Goal: Task Accomplishment & Management: Check status

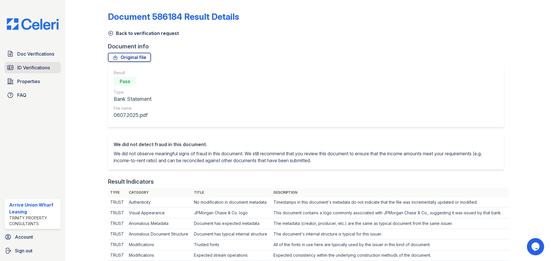
scroll to position [287, 0]
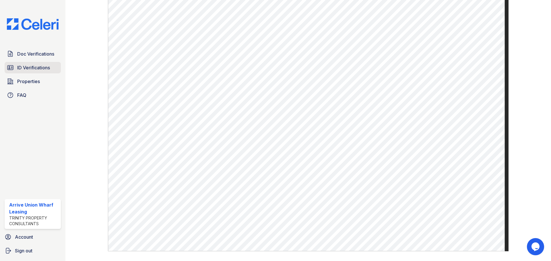
click at [31, 65] on span "ID Verifications" at bounding box center [33, 67] width 33 height 7
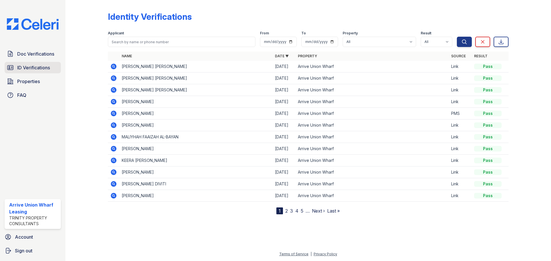
click at [33, 67] on span "ID Verifications" at bounding box center [33, 67] width 33 height 7
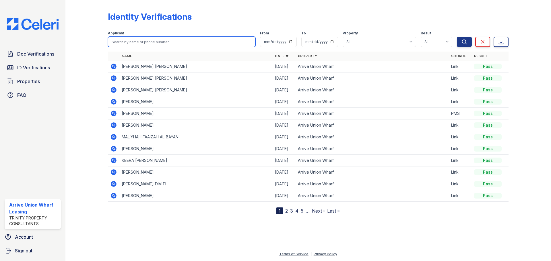
click at [164, 39] on input "search" at bounding box center [181, 42] width 147 height 10
click at [28, 57] on span "Doc Verifications" at bounding box center [35, 53] width 37 height 7
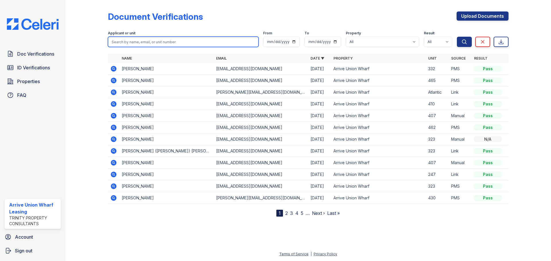
click at [137, 42] on input "search" at bounding box center [183, 42] width 151 height 10
type input "kay"
click at [457, 37] on button "Search" at bounding box center [464, 42] width 15 height 10
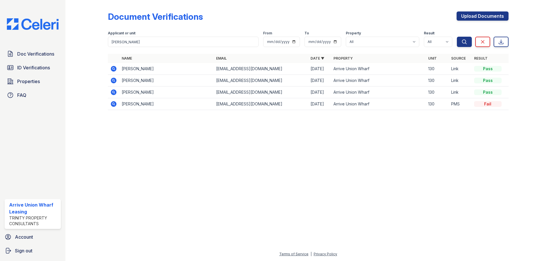
click at [112, 68] on icon at bounding box center [113, 68] width 7 height 7
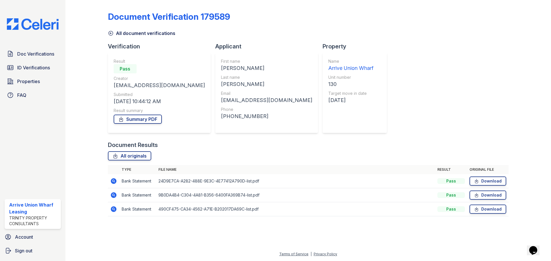
click at [110, 34] on icon at bounding box center [110, 33] width 4 height 4
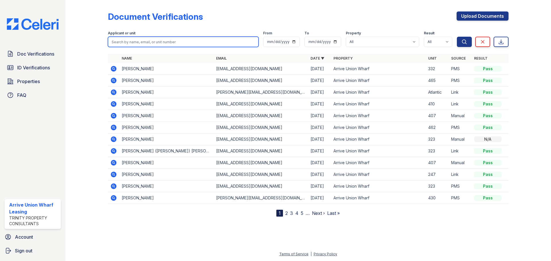
click at [120, 43] on input "search" at bounding box center [183, 42] width 151 height 10
type input "[PERSON_NAME]"
click at [457, 37] on button "Search" at bounding box center [464, 42] width 15 height 10
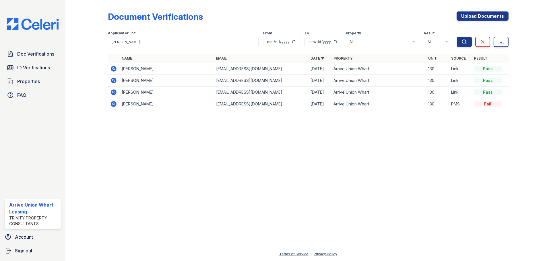
click at [114, 79] on icon at bounding box center [113, 80] width 7 height 7
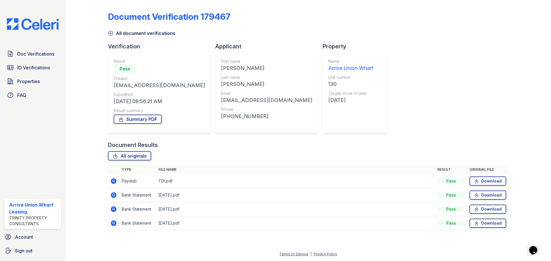
click at [114, 182] on icon at bounding box center [113, 181] width 7 height 7
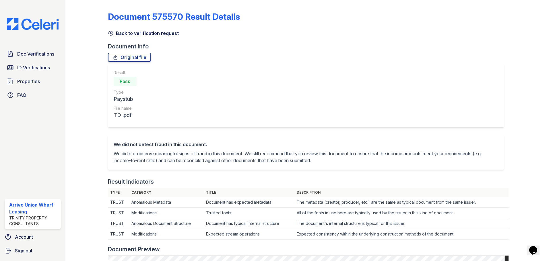
click at [112, 33] on icon at bounding box center [111, 33] width 6 height 6
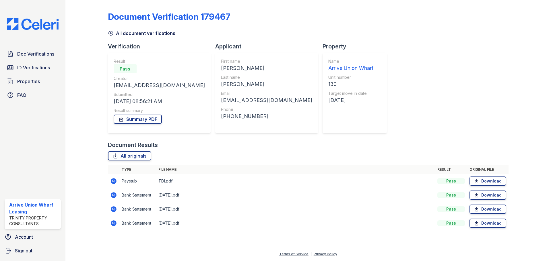
click at [112, 195] on icon at bounding box center [113, 195] width 7 height 7
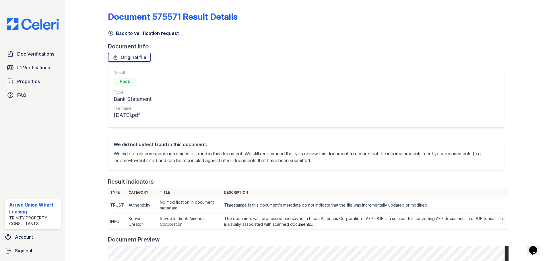
click at [112, 34] on icon at bounding box center [111, 33] width 6 height 6
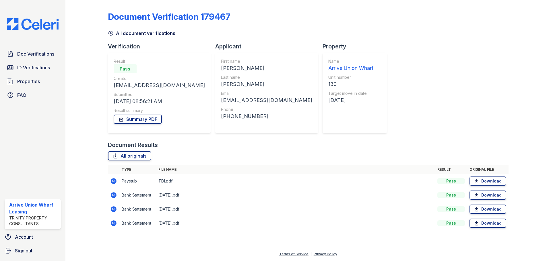
click at [110, 35] on icon at bounding box center [111, 33] width 6 height 6
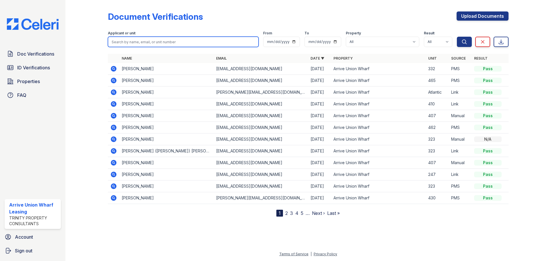
click at [123, 42] on input "search" at bounding box center [183, 42] width 151 height 10
type input "kay"
click at [457, 37] on button "Search" at bounding box center [464, 42] width 15 height 10
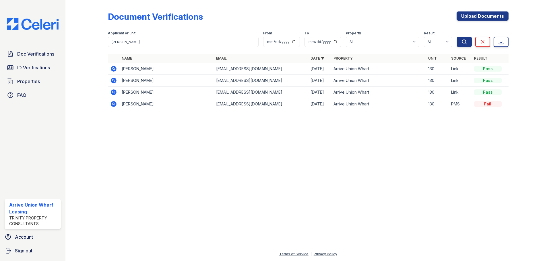
click at [112, 93] on icon at bounding box center [114, 92] width 6 height 6
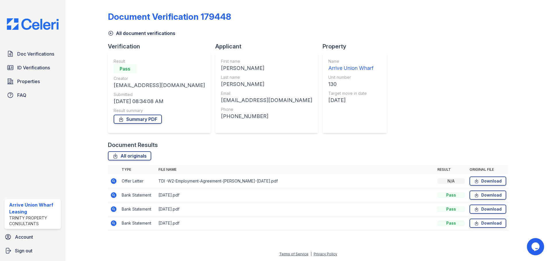
click at [114, 181] on icon at bounding box center [112, 180] width 1 height 1
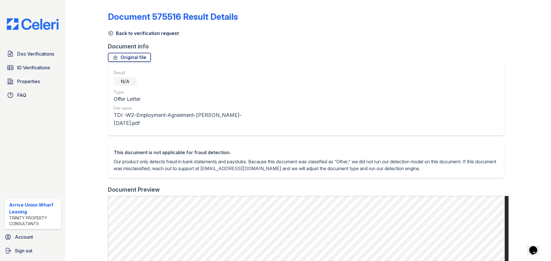
click at [109, 32] on icon at bounding box center [110, 33] width 4 height 4
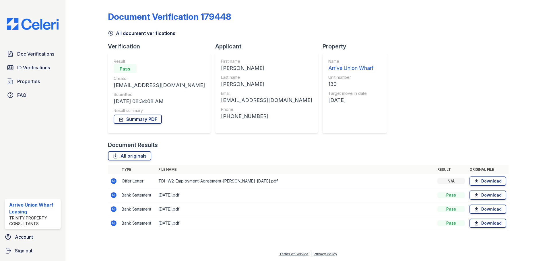
click at [115, 194] on icon at bounding box center [114, 195] width 6 height 6
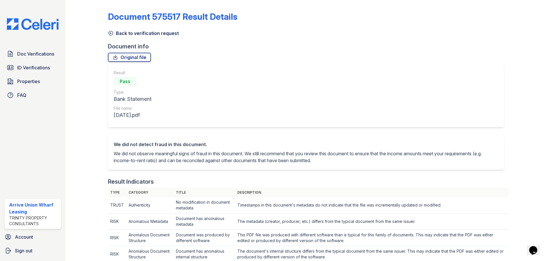
click at [110, 33] on icon at bounding box center [110, 33] width 4 height 4
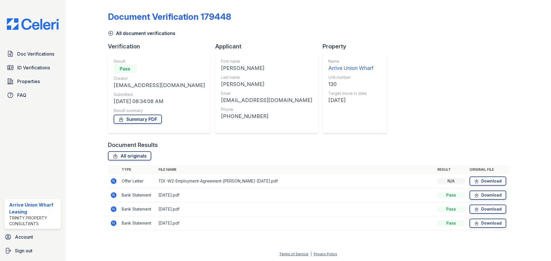
click at [115, 210] on icon at bounding box center [114, 209] width 6 height 6
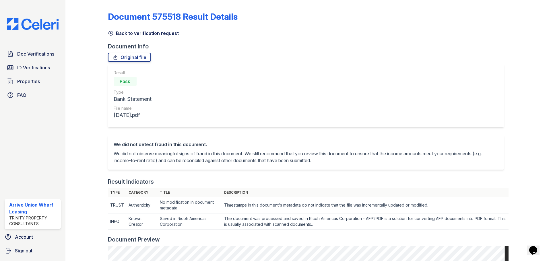
click at [108, 35] on icon at bounding box center [111, 33] width 6 height 6
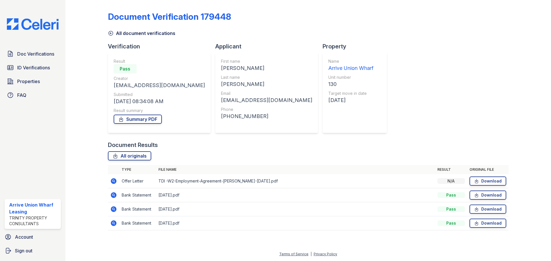
click at [113, 225] on icon at bounding box center [114, 224] width 6 height 6
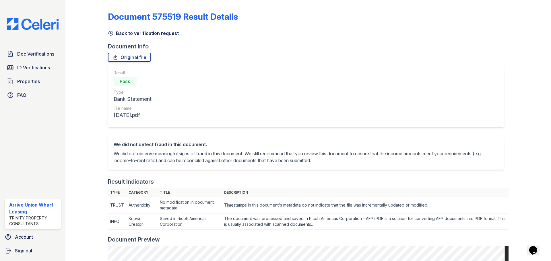
click at [109, 34] on icon at bounding box center [111, 33] width 6 height 6
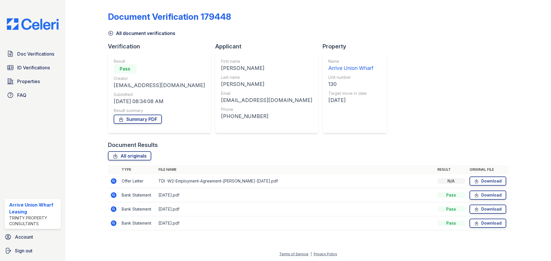
click at [109, 34] on icon at bounding box center [110, 33] width 4 height 4
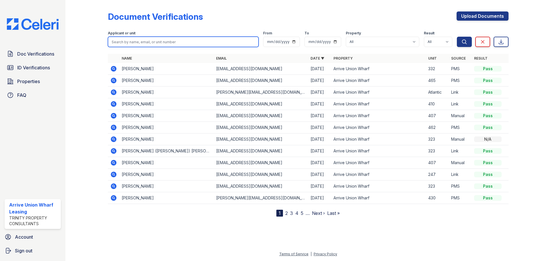
click at [136, 44] on input "search" at bounding box center [183, 42] width 151 height 10
type input "kay"
click at [457, 37] on button "Search" at bounding box center [464, 42] width 15 height 10
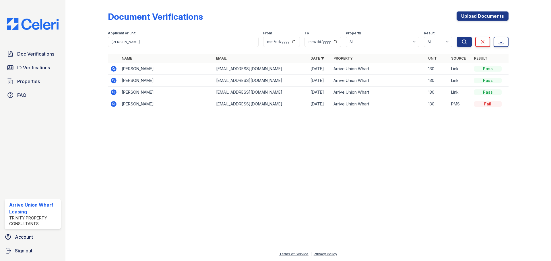
click at [113, 81] on icon at bounding box center [113, 80] width 7 height 7
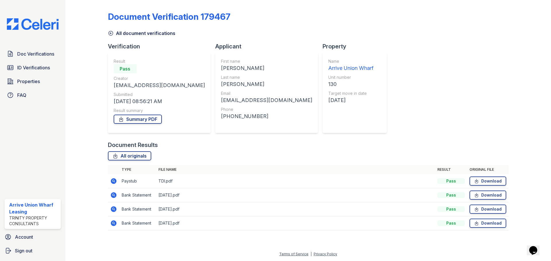
click at [115, 181] on icon at bounding box center [114, 181] width 6 height 6
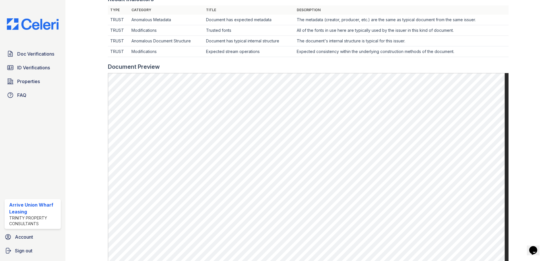
scroll to position [201, 0]
